Goal: Task Accomplishment & Management: Complete application form

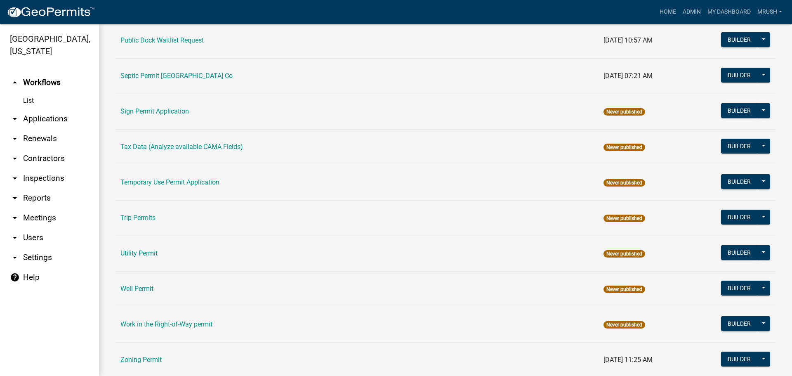
scroll to position [393, 0]
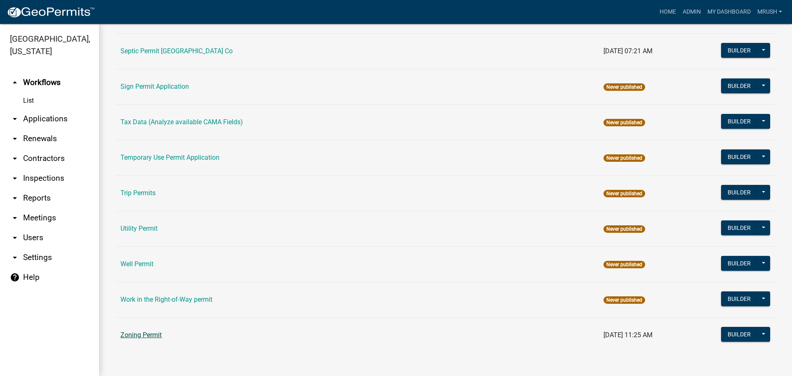
click at [130, 334] on link "Zoning Permit" at bounding box center [140, 335] width 41 height 8
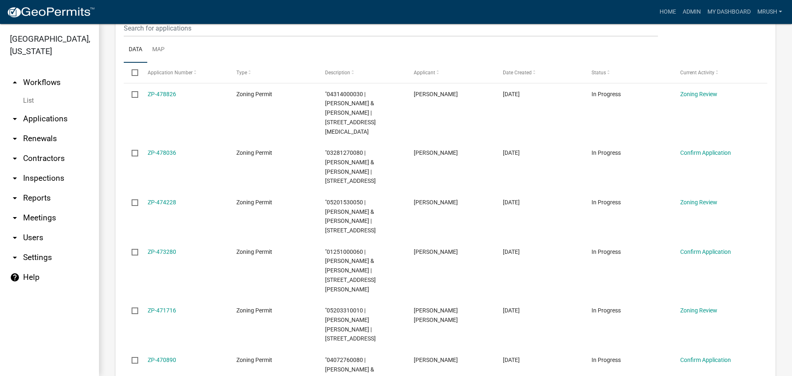
scroll to position [191, 0]
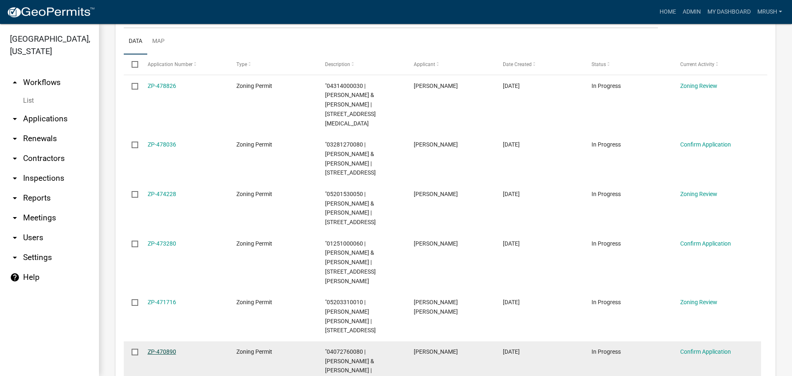
click at [171, 348] on link "ZP-470890" at bounding box center [162, 351] width 28 height 7
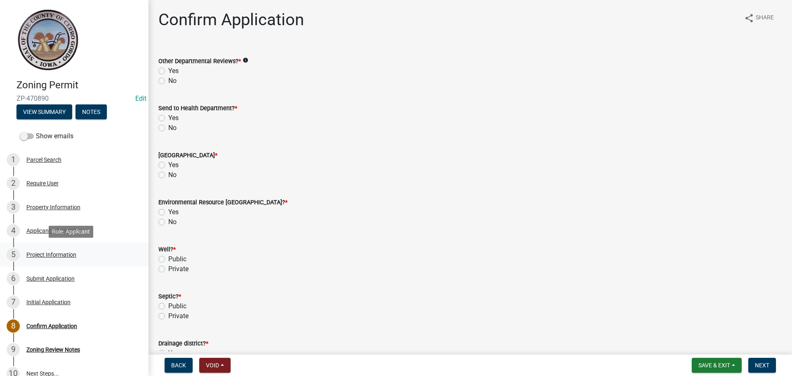
click at [41, 252] on div "Project Information" at bounding box center [51, 255] width 50 height 6
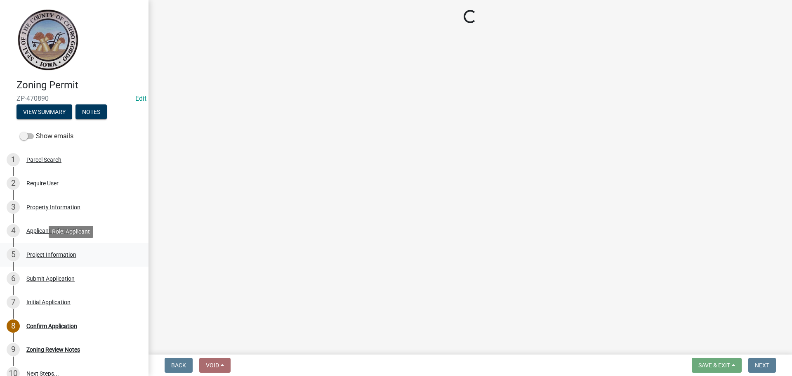
select select "c33da19a-5b3e-4f51-a669-d4d436de7689"
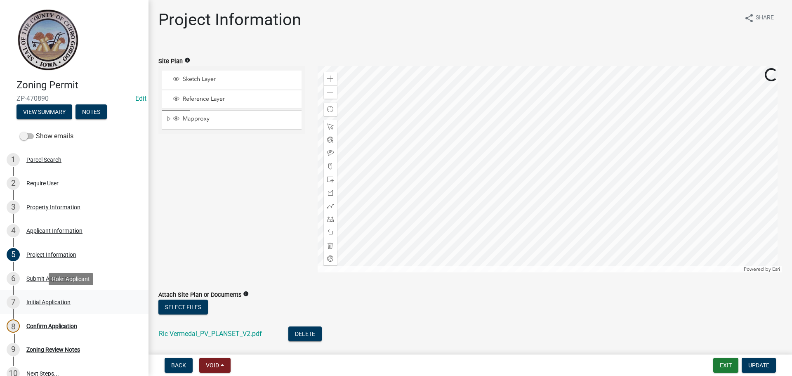
click at [50, 301] on div "Initial Application" at bounding box center [48, 302] width 44 height 6
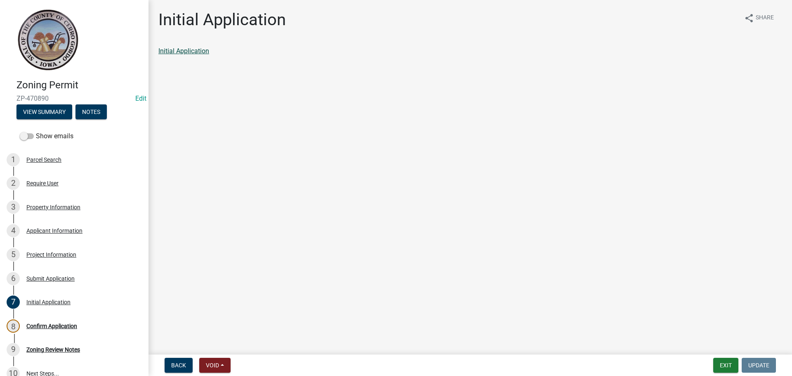
click at [186, 51] on link "Initial Application" at bounding box center [183, 51] width 51 height 8
click at [37, 254] on div "Project Information" at bounding box center [51, 255] width 50 height 6
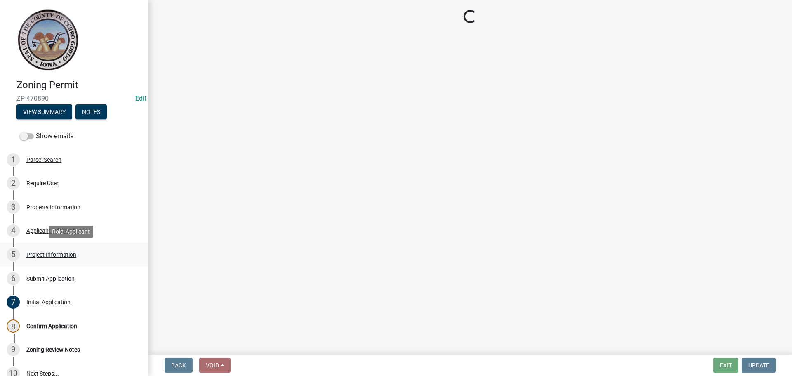
select select "c33da19a-5b3e-4f51-a669-d4d436de7689"
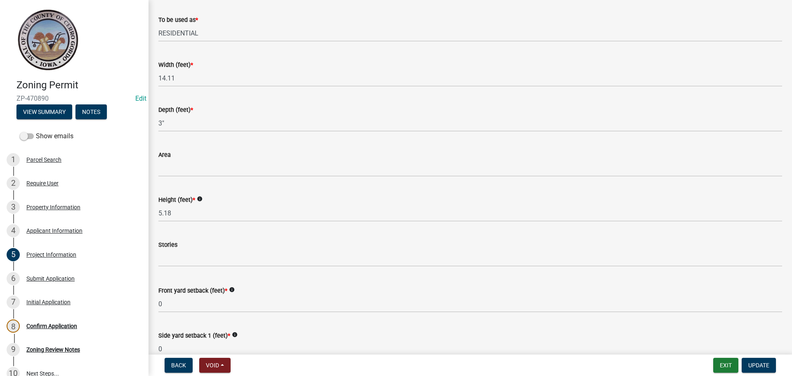
scroll to position [542, 0]
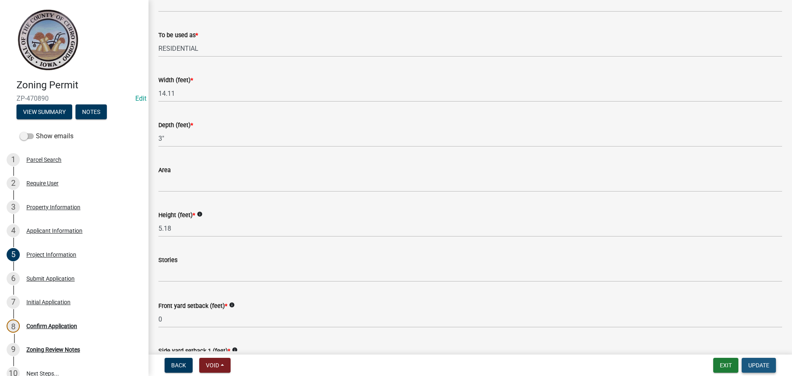
click at [753, 365] on span "Update" at bounding box center [758, 365] width 21 height 7
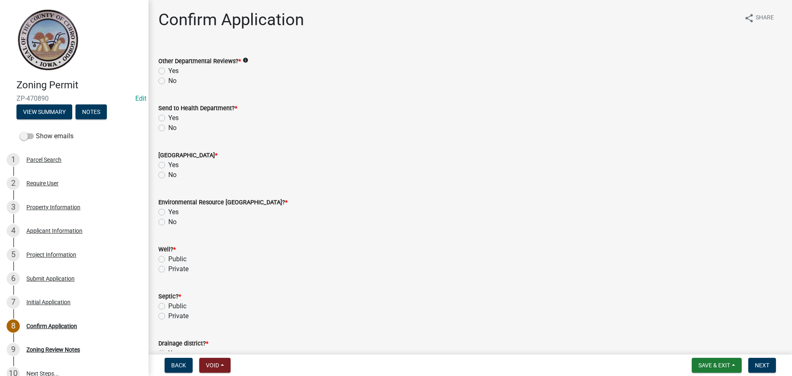
scroll to position [86, 0]
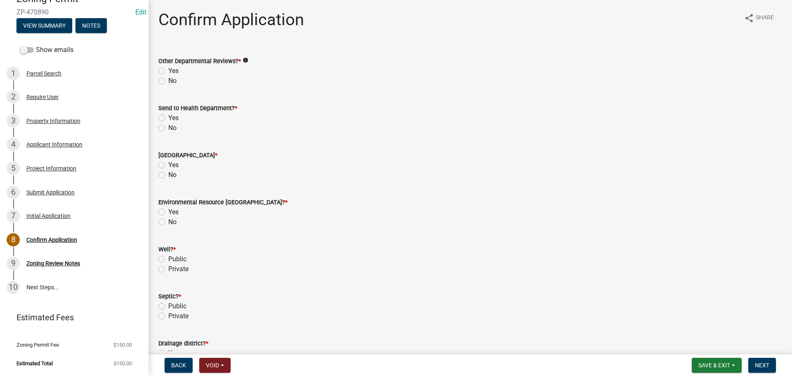
click at [168, 80] on label "No" at bounding box center [172, 81] width 8 height 10
click at [168, 80] on input "No" at bounding box center [170, 78] width 5 height 5
radio input "true"
click at [168, 127] on label "No" at bounding box center [172, 128] width 8 height 10
click at [168, 127] on input "No" at bounding box center [170, 125] width 5 height 5
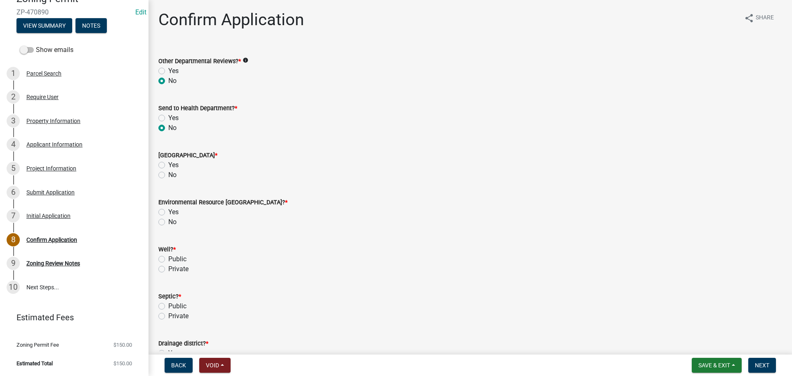
radio input "true"
drag, startPoint x: 160, startPoint y: 175, endPoint x: 159, endPoint y: 206, distance: 30.5
click at [168, 178] on label "No" at bounding box center [172, 175] width 8 height 10
click at [168, 175] on input "No" at bounding box center [170, 172] width 5 height 5
radio input "true"
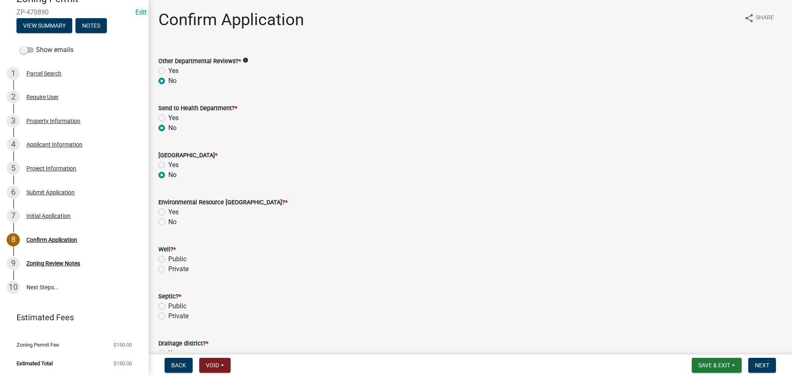
click at [168, 219] on label "No" at bounding box center [172, 222] width 8 height 10
click at [168, 219] on input "No" at bounding box center [170, 219] width 5 height 5
radio input "true"
click at [168, 268] on label "Private" at bounding box center [178, 269] width 20 height 10
click at [168, 268] on input "Private" at bounding box center [170, 266] width 5 height 5
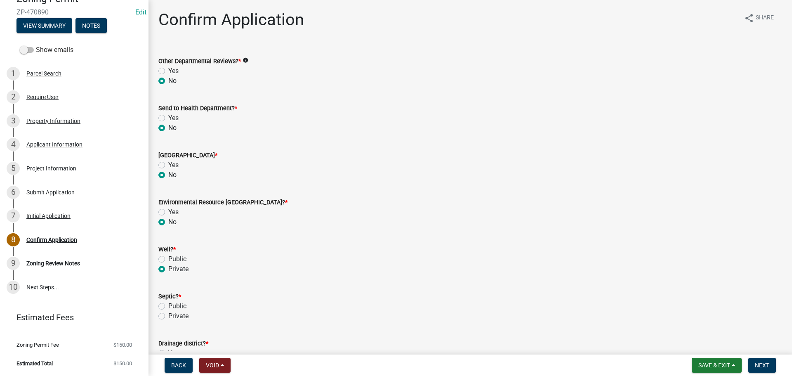
radio input "true"
click at [168, 318] on label "Private" at bounding box center [178, 316] width 20 height 10
click at [168, 316] on input "Private" at bounding box center [170, 313] width 5 height 5
radio input "true"
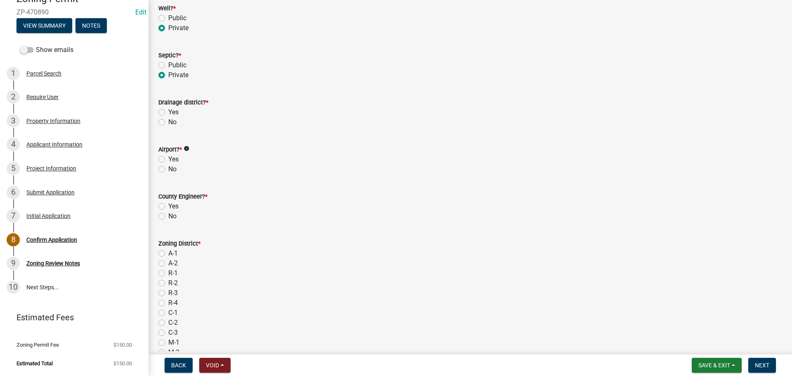
scroll to position [264, 0]
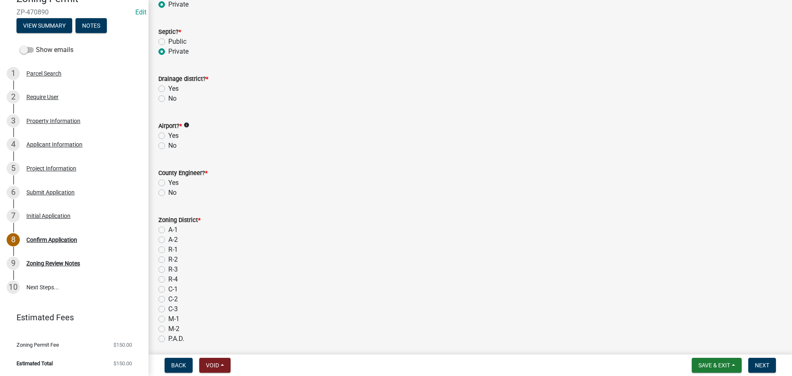
click at [168, 97] on label "No" at bounding box center [172, 99] width 8 height 10
click at [168, 97] on input "No" at bounding box center [170, 96] width 5 height 5
radio input "true"
click at [168, 145] on label "No" at bounding box center [172, 146] width 8 height 10
click at [168, 145] on input "No" at bounding box center [170, 143] width 5 height 5
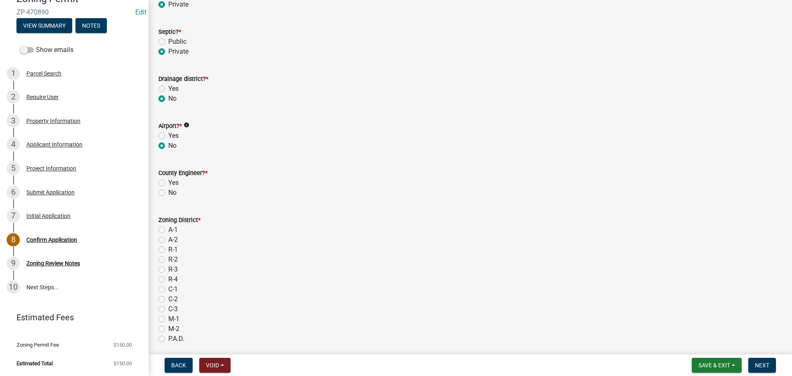
radio input "true"
click at [168, 192] on label "No" at bounding box center [172, 193] width 8 height 10
click at [168, 192] on input "No" at bounding box center [170, 190] width 5 height 5
radio input "true"
click at [168, 247] on label "R-1" at bounding box center [172, 250] width 9 height 10
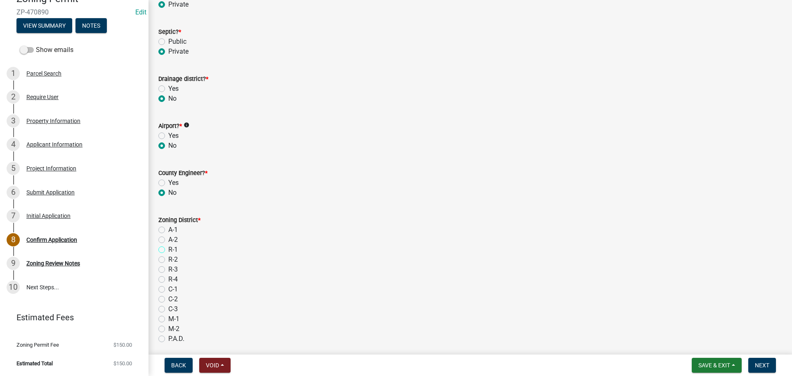
click at [168, 247] on input "R-1" at bounding box center [170, 247] width 5 height 5
radio input "true"
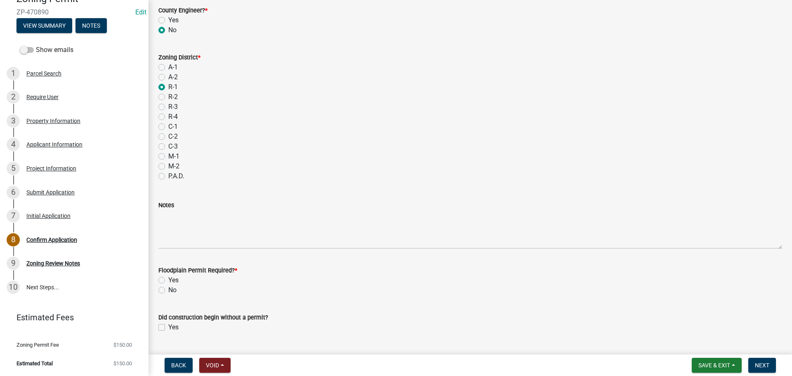
scroll to position [447, 0]
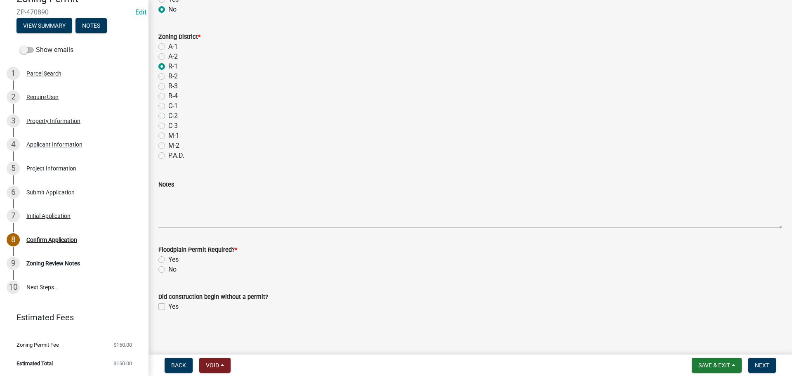
click at [168, 267] on label "No" at bounding box center [172, 269] width 8 height 10
click at [168, 267] on input "No" at bounding box center [170, 266] width 5 height 5
radio input "true"
click at [763, 366] on span "Next" at bounding box center [762, 365] width 14 height 7
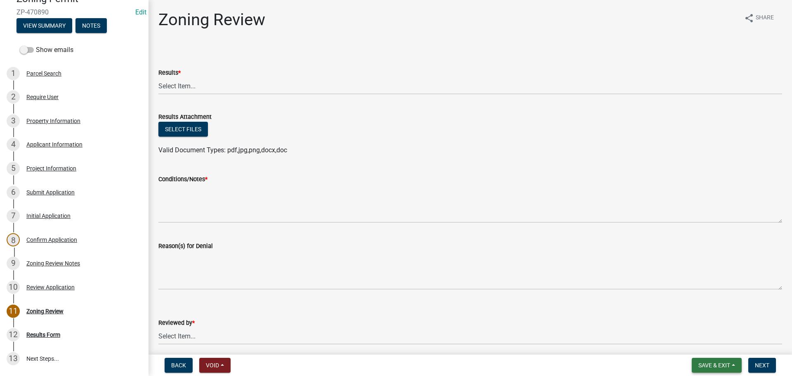
click at [717, 365] on span "Save & Exit" at bounding box center [714, 365] width 32 height 7
click at [703, 323] on button "Save" at bounding box center [709, 324] width 66 height 20
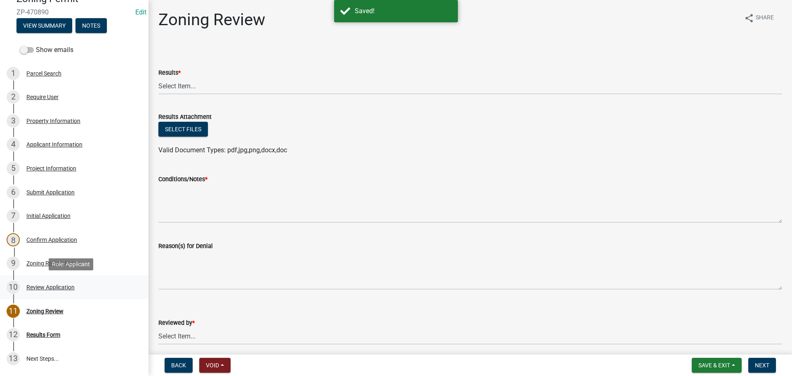
click at [66, 286] on div "Review Application" at bounding box center [50, 287] width 48 height 6
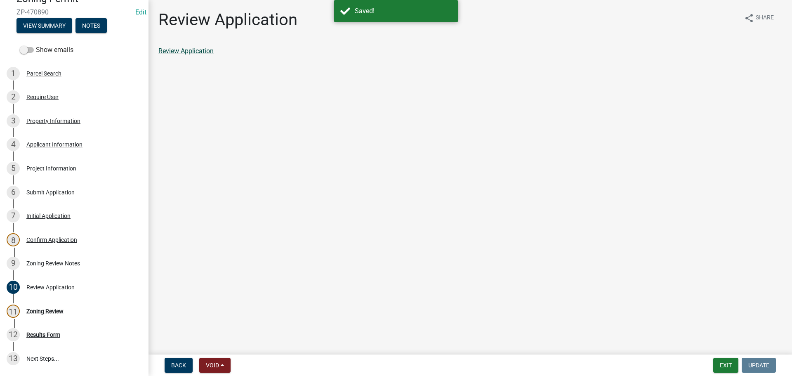
click at [194, 51] on link "Review Application" at bounding box center [185, 51] width 55 height 8
click at [729, 363] on button "Exit" at bounding box center [725, 365] width 25 height 15
